Goal: Task Accomplishment & Management: Manage account settings

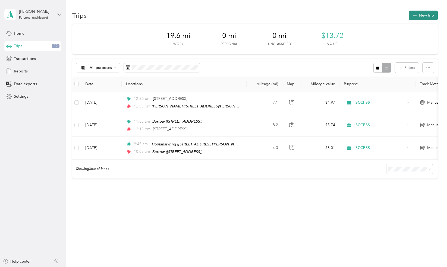
click at [418, 15] on icon "button" at bounding box center [415, 16] width 6 height 6
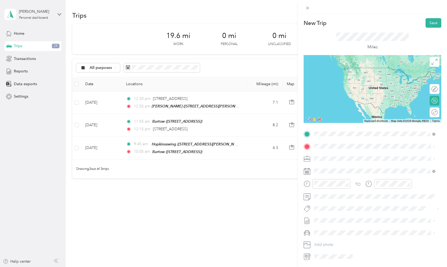
click at [359, 161] on div "TEAM [PERSON_NAME] [STREET_ADDRESS][PERSON_NAME]" at bounding box center [357, 159] width 65 height 13
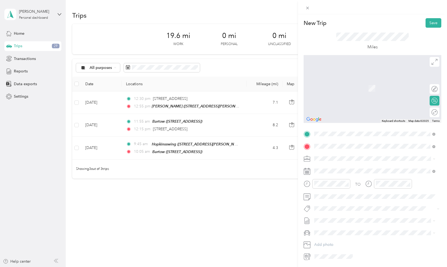
click at [356, 170] on div "TEAM WCMS" at bounding box center [357, 169] width 65 height 7
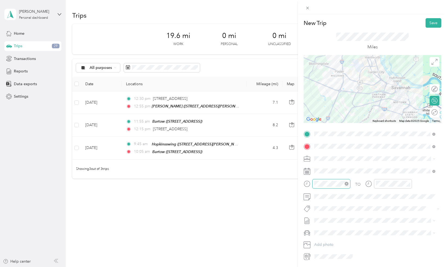
click at [313, 184] on div at bounding box center [332, 184] width 38 height 10
click at [318, 210] on div "02" at bounding box center [320, 211] width 13 height 8
click at [336, 198] on div "00" at bounding box center [335, 196] width 13 height 8
click at [319, 210] on div "02" at bounding box center [320, 211] width 13 height 8
click at [335, 195] on div "00" at bounding box center [335, 196] width 13 height 8
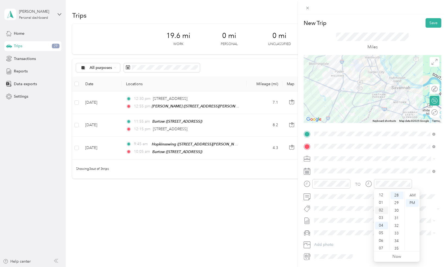
click at [381, 210] on div "02" at bounding box center [381, 211] width 13 height 8
click at [393, 209] on div "30" at bounding box center [397, 211] width 13 height 8
click at [426, 185] on div "TO" at bounding box center [373, 185] width 138 height 13
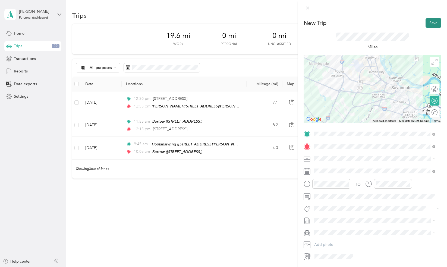
click at [426, 21] on button "Save" at bounding box center [434, 23] width 16 height 10
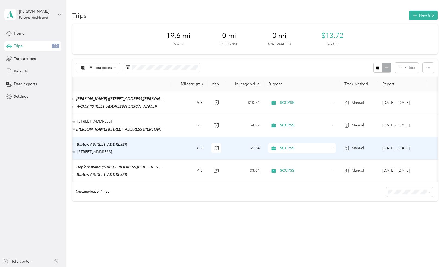
scroll to position [0, 0]
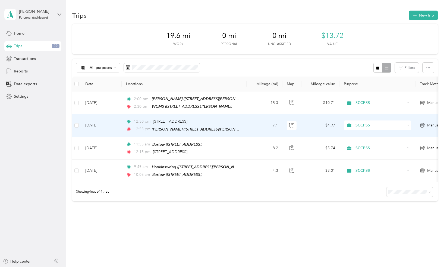
click at [104, 126] on td "[DATE]" at bounding box center [101, 125] width 41 height 23
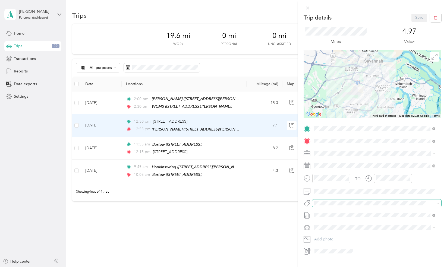
scroll to position [18, 0]
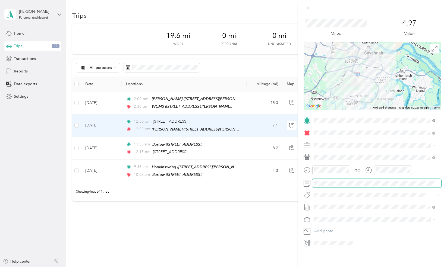
click at [335, 182] on span at bounding box center [377, 183] width 129 height 9
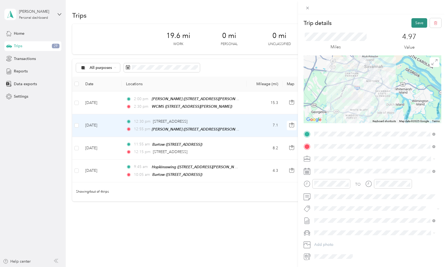
click at [414, 21] on button "Save" at bounding box center [420, 23] width 16 height 10
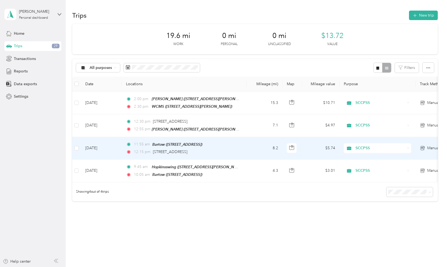
click at [250, 148] on td "8.2" at bounding box center [265, 148] width 36 height 23
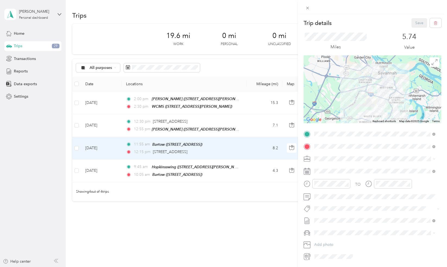
click at [214, 222] on div "Trip details Save This trip cannot be edited because it is either under review,…" at bounding box center [223, 133] width 447 height 267
